Goal: Task Accomplishment & Management: Complete application form

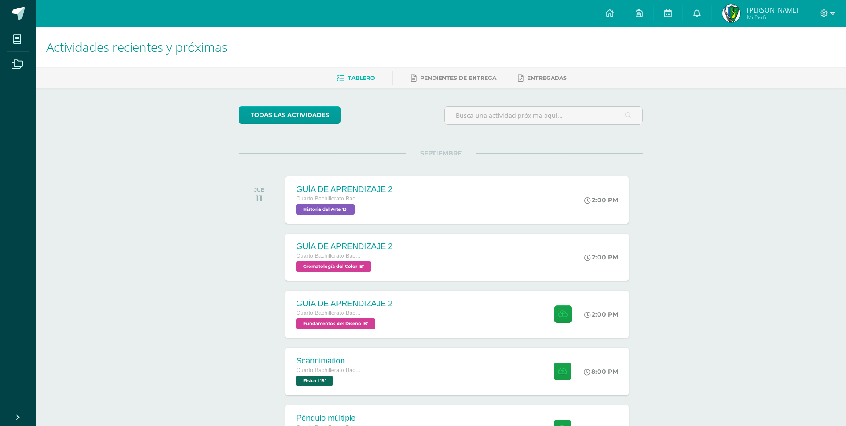
scroll to position [446, 0]
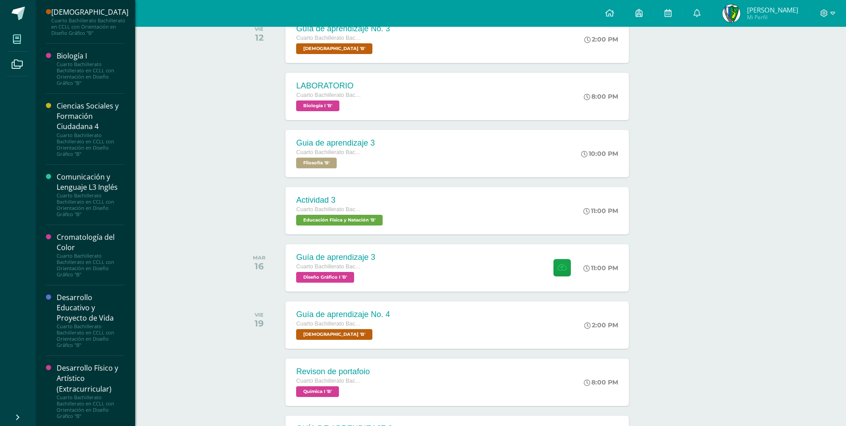
click at [14, 41] on icon at bounding box center [17, 39] width 8 height 9
click at [102, 277] on div "Cuarto Bachillerato Bachillerato en CCLL con Orientación en Diseño Gráfico "B"" at bounding box center [91, 265] width 68 height 25
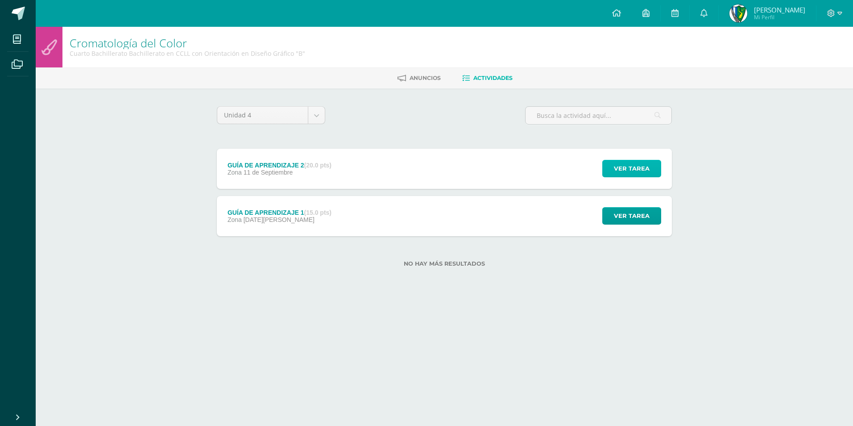
click at [633, 164] on span "Ver tarea" at bounding box center [632, 168] width 36 height 17
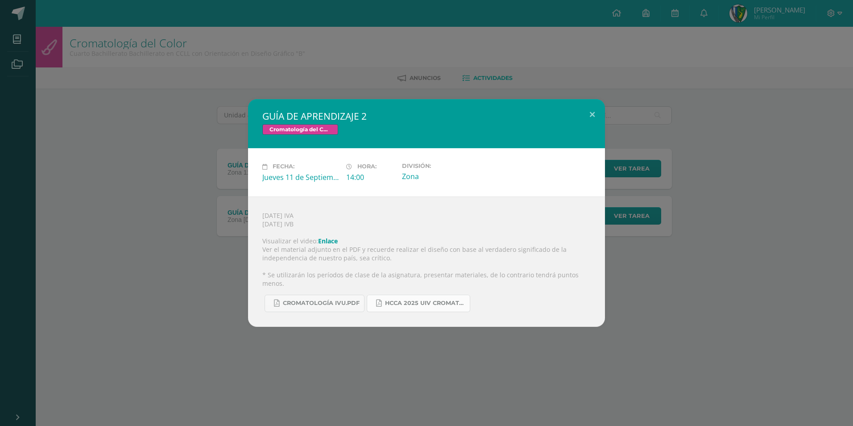
click at [397, 299] on span "HCCA 2025 UIV CROMATOLOGÍA DEL COLOR.docx.pdf" at bounding box center [425, 302] width 80 height 7
drag, startPoint x: 585, startPoint y: 120, endPoint x: 588, endPoint y: 99, distance: 21.6
click at [584, 120] on button at bounding box center [592, 114] width 25 height 30
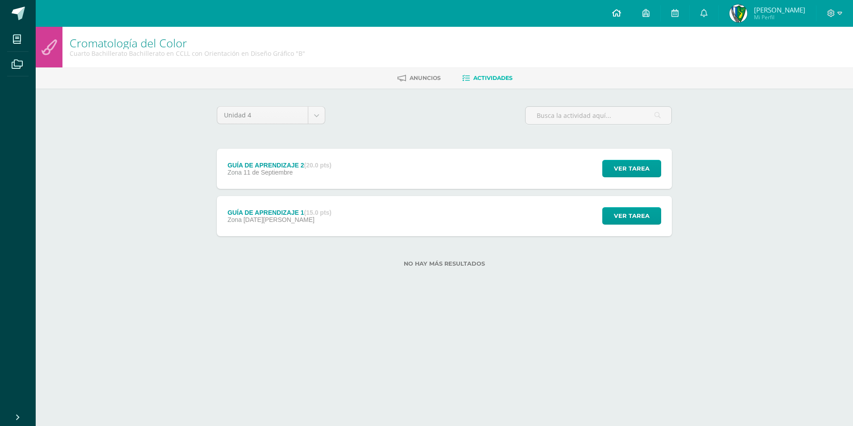
click at [632, 9] on link at bounding box center [616, 13] width 30 height 27
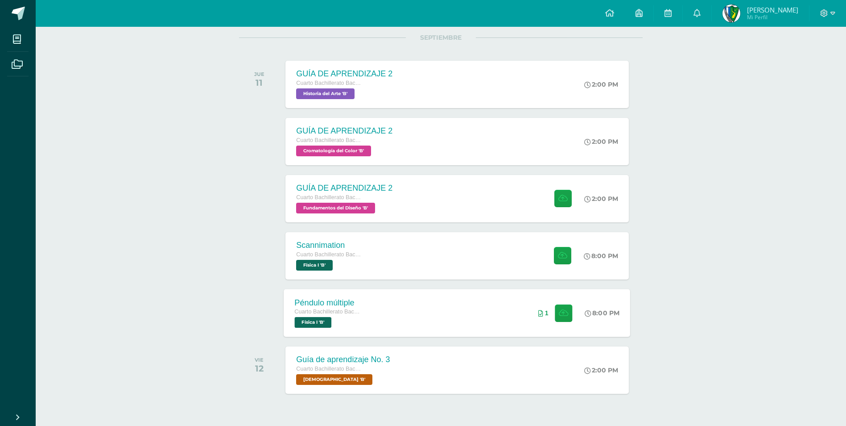
scroll to position [140, 0]
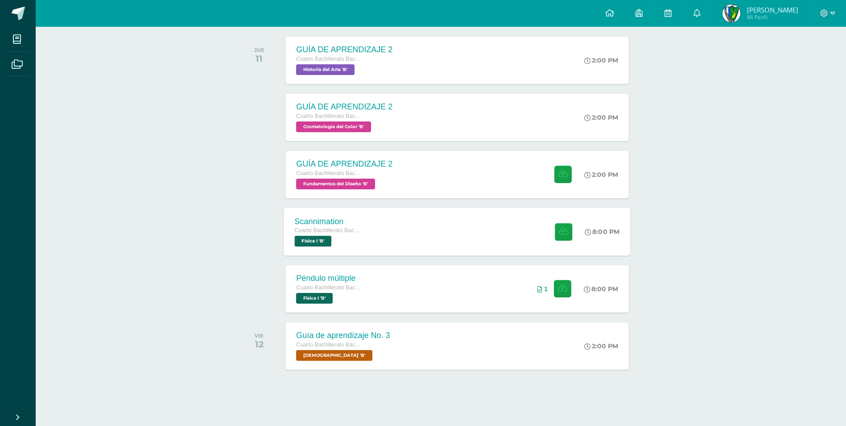
click at [405, 227] on div "Scannimation Cuarto Bachillerato Bachillerato en CCLL con Orientación en Diseño…" at bounding box center [457, 231] width 347 height 48
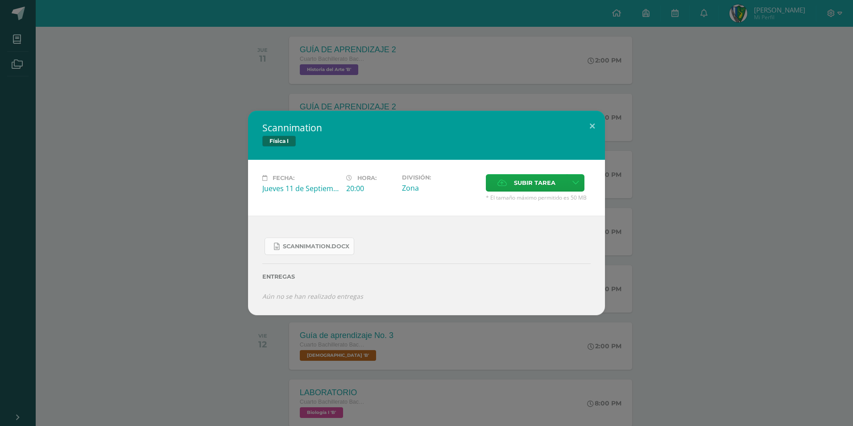
click at [320, 251] on link "Scannimation.docx" at bounding box center [310, 245] width 90 height 17
click at [588, 123] on button at bounding box center [592, 126] width 25 height 30
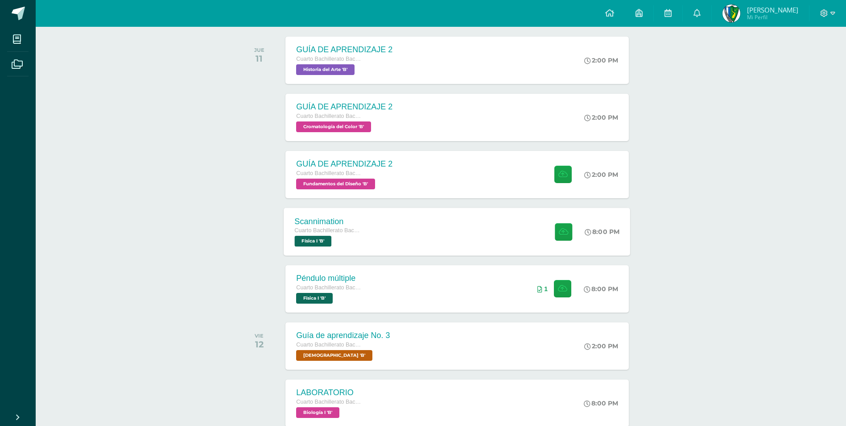
click at [396, 235] on div "Scannimation Cuarto Bachillerato Bachillerato en CCLL con Orientación en Diseño…" at bounding box center [457, 231] width 347 height 48
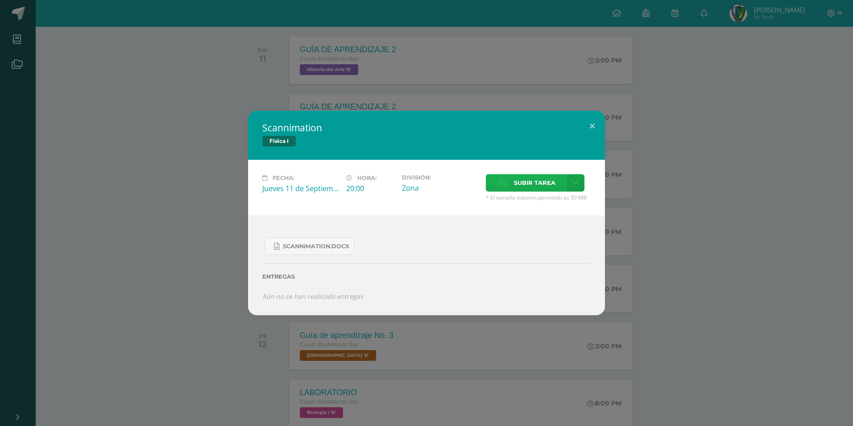
click at [551, 177] on span "Subir tarea" at bounding box center [534, 182] width 41 height 17
click at [0, 0] on input "Subir tarea" at bounding box center [0, 0] width 0 height 0
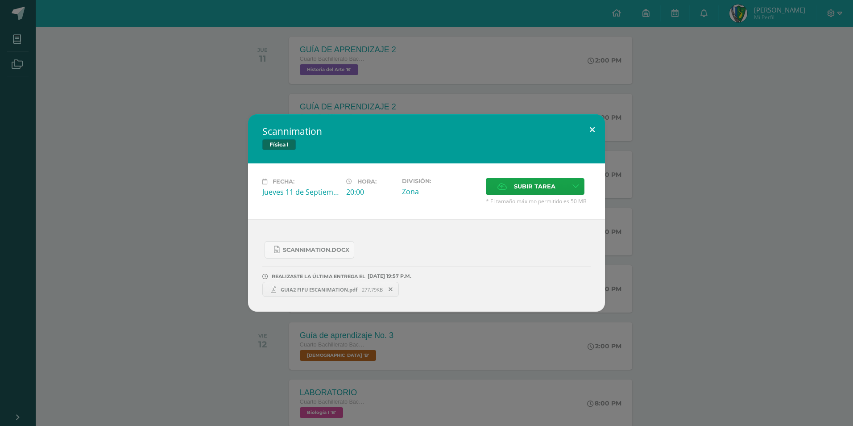
click at [588, 126] on button at bounding box center [592, 129] width 25 height 30
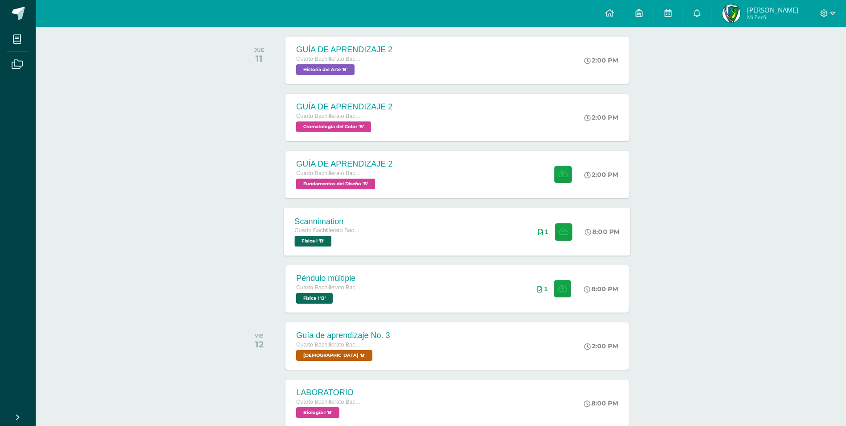
click at [499, 232] on div "Scannimation Cuarto Bachillerato Bachillerato en CCLL con Orientación en Diseño…" at bounding box center [457, 231] width 347 height 48
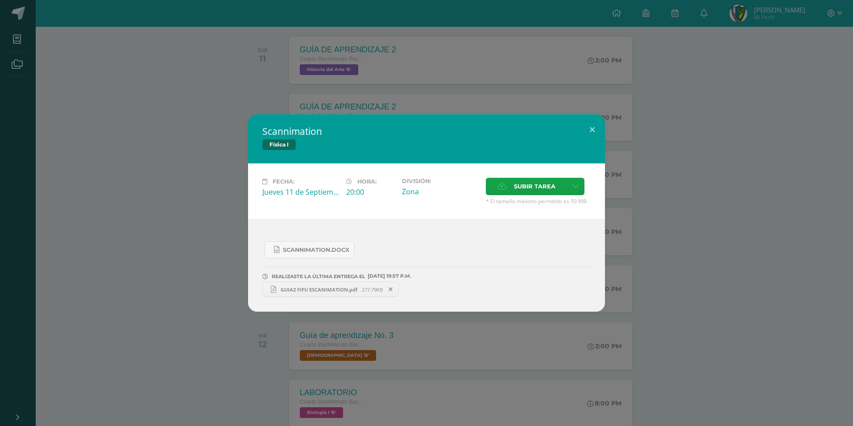
click at [310, 287] on span "GUIA2 FIFU ESCANIMATION.pdf" at bounding box center [319, 289] width 86 height 7
click at [595, 127] on button at bounding box center [592, 129] width 25 height 30
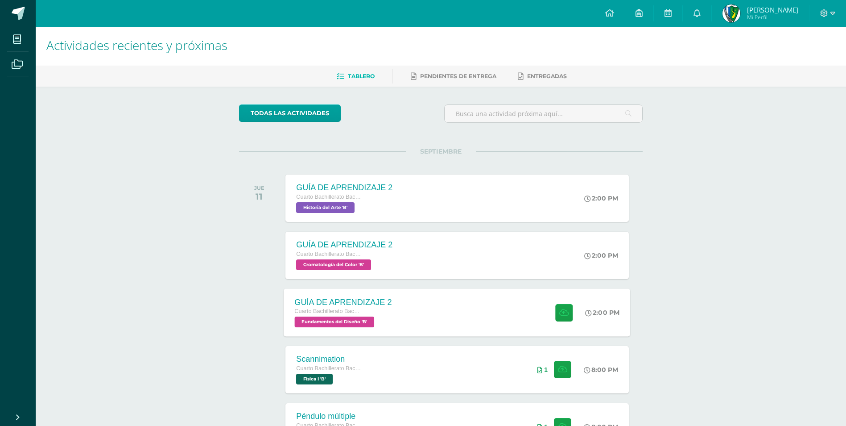
scroll to position [0, 0]
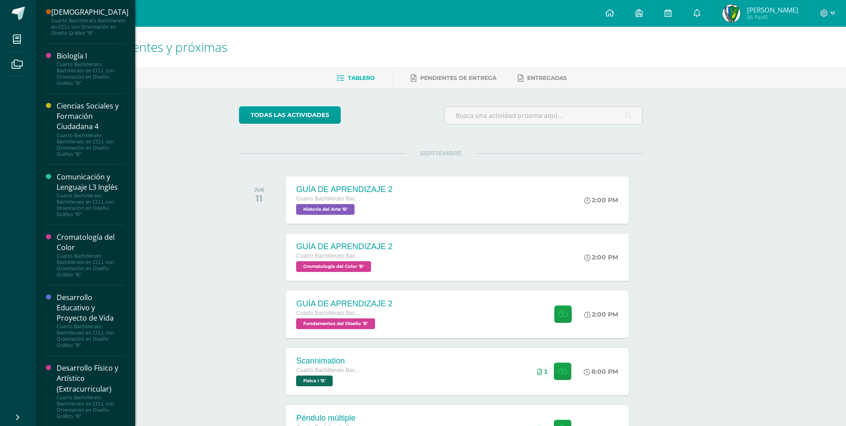
click at [3, 36] on li "Mis cursos" at bounding box center [18, 39] width 36 height 25
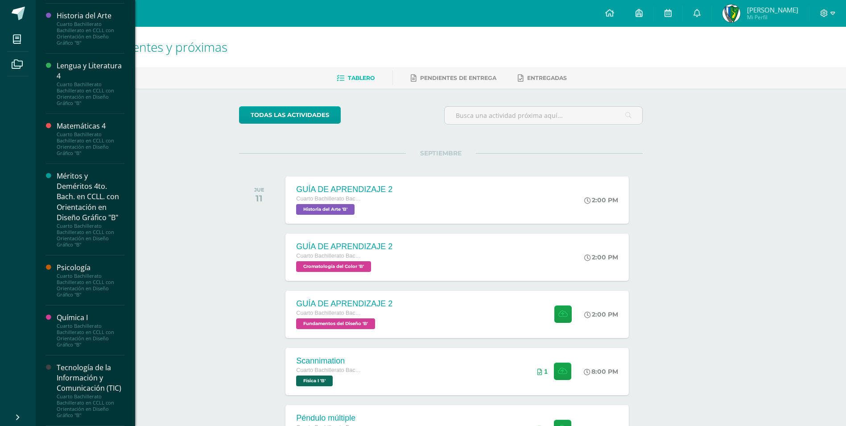
scroll to position [781, 0]
click at [95, 323] on div "Cuarto Bachillerato Bachillerato en CCLL con Orientación en Diseño Gráfico "B"" at bounding box center [91, 335] width 68 height 25
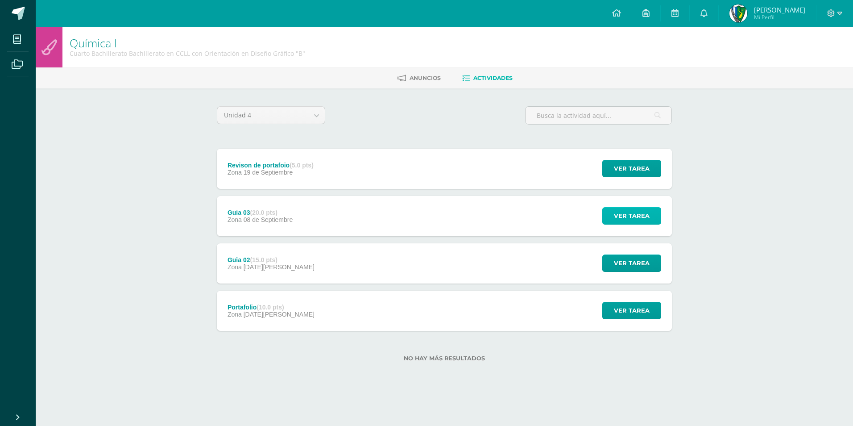
click at [610, 220] on button "Ver tarea" at bounding box center [631, 215] width 59 height 17
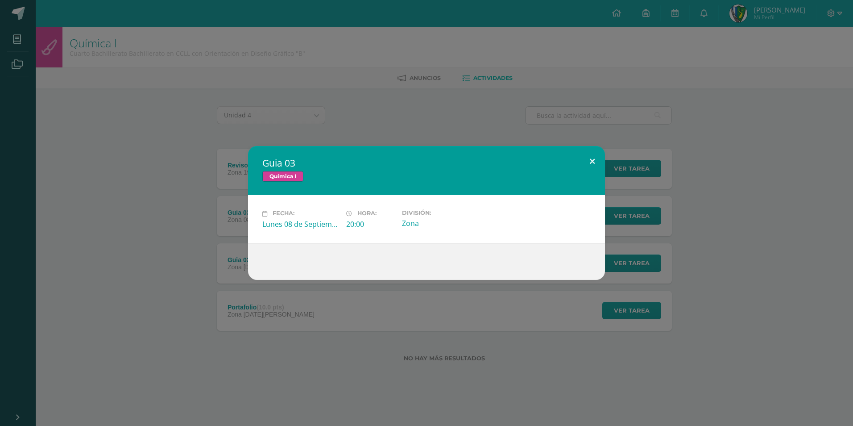
click at [593, 159] on button at bounding box center [592, 161] width 25 height 30
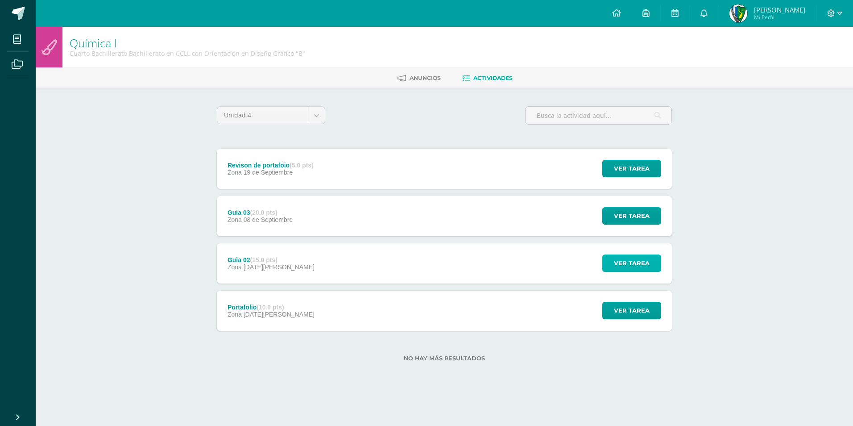
click at [646, 267] on span "Ver tarea" at bounding box center [632, 263] width 36 height 17
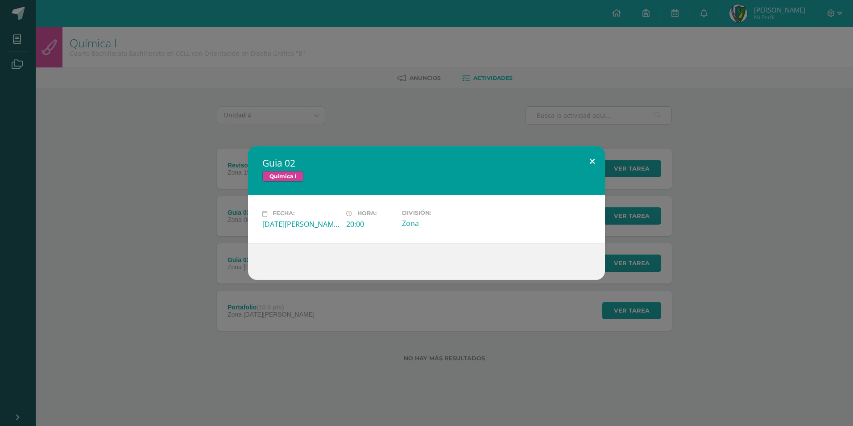
drag, startPoint x: 587, startPoint y: 159, endPoint x: 646, endPoint y: 282, distance: 136.5
click at [588, 159] on button at bounding box center [592, 161] width 25 height 30
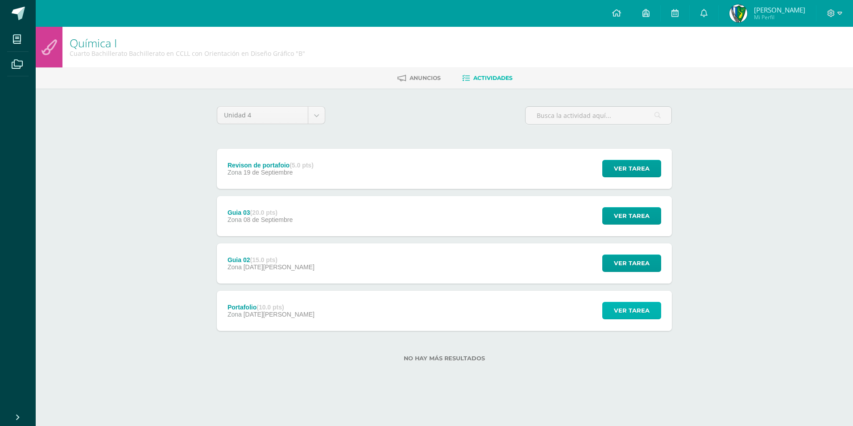
click at [638, 313] on span "Ver tarea" at bounding box center [632, 310] width 36 height 17
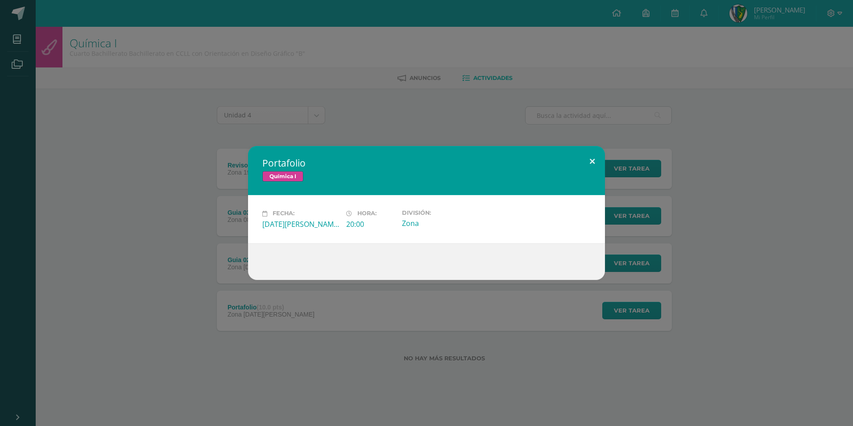
click at [588, 159] on button at bounding box center [592, 161] width 25 height 30
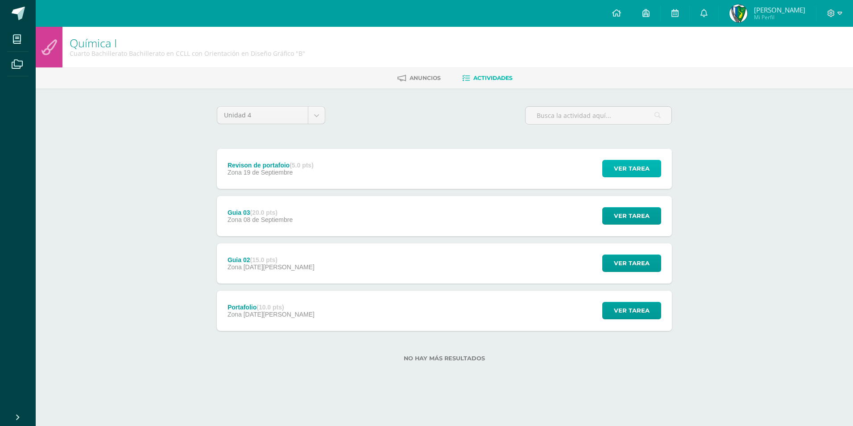
click at [628, 170] on span "Ver tarea" at bounding box center [632, 168] width 36 height 17
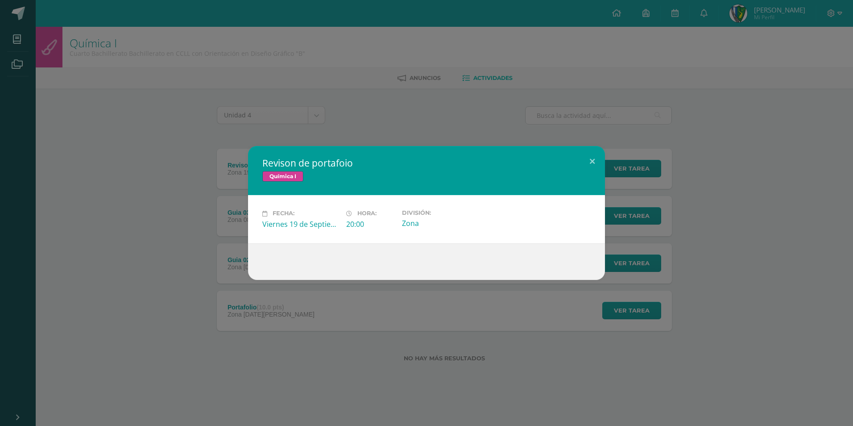
click at [712, 188] on div "Revison de portafoio Química I Fecha: Viernes 19 de Septiembre Hora: 20:00 Divi…" at bounding box center [427, 212] width 846 height 133
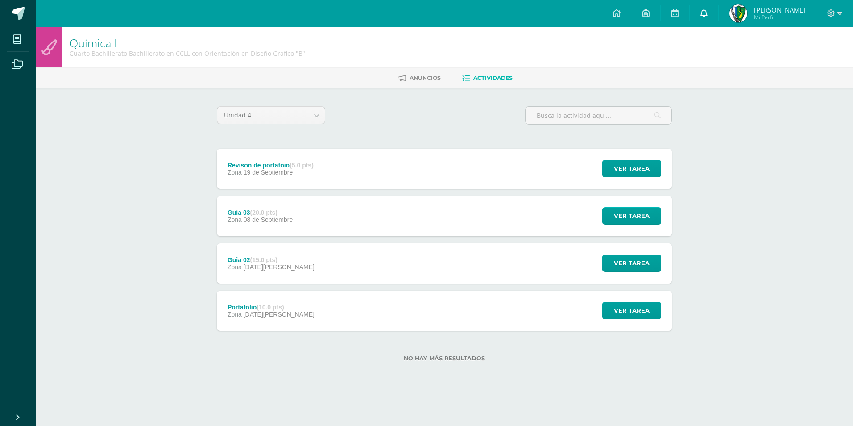
click at [718, 18] on link at bounding box center [704, 13] width 29 height 27
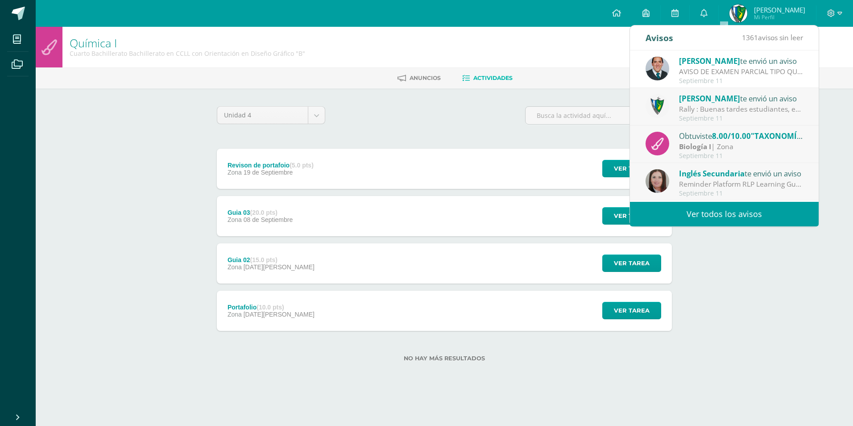
click at [780, 209] on link "Ver todos los avisos" at bounding box center [724, 214] width 189 height 25
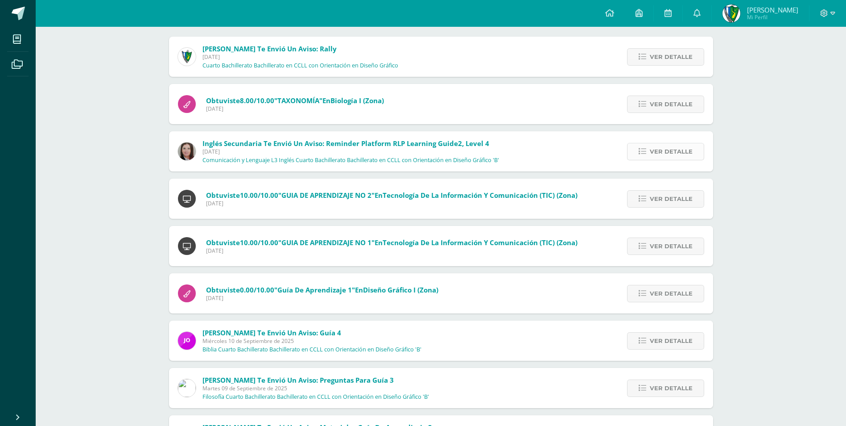
scroll to position [45, 0]
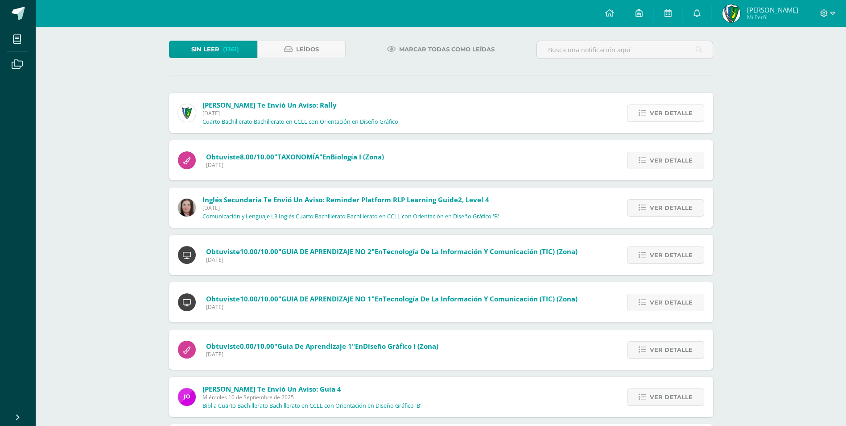
click at [695, 118] on link "Ver detalle" at bounding box center [665, 112] width 77 height 17
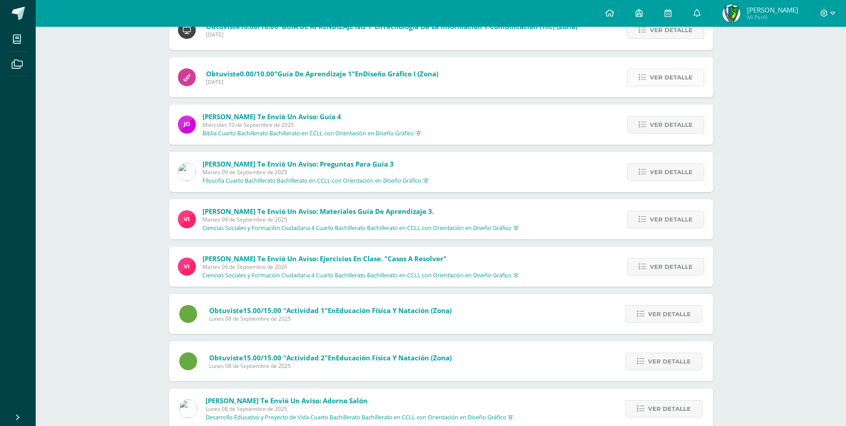
scroll to position [580, 0]
